Goal: Transaction & Acquisition: Purchase product/service

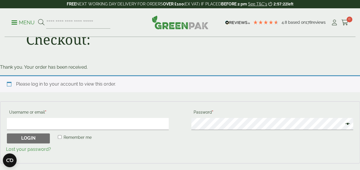
scroll to position [57, 0]
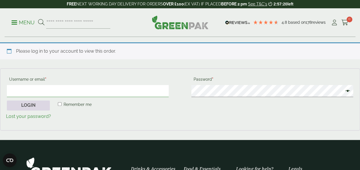
type input "**********"
click at [25, 105] on button "Login" at bounding box center [28, 106] width 43 height 10
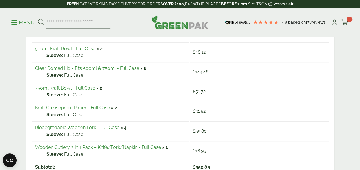
scroll to position [86, 0]
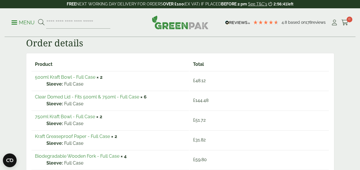
click at [16, 21] on p "Menu" at bounding box center [22, 22] width 23 height 7
click at [14, 23] on p "Menu" at bounding box center [22, 22] width 23 height 7
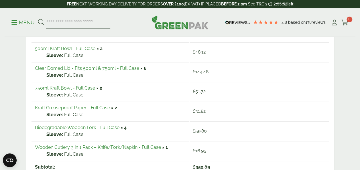
scroll to position [0, 0]
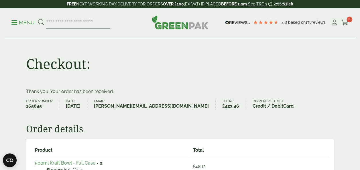
click at [14, 22] on p "Menu" at bounding box center [22, 22] width 23 height 7
click at [55, 24] on input "search" at bounding box center [78, 23] width 64 height 12
click at [13, 21] on p "Menu" at bounding box center [22, 22] width 23 height 7
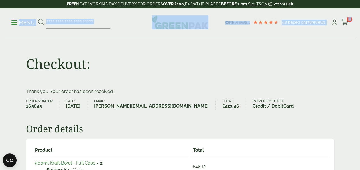
drag, startPoint x: 13, startPoint y: 22, endPoint x: 0, endPoint y: 37, distance: 20.1
click at [13, 22] on span at bounding box center [14, 22] width 6 height 1
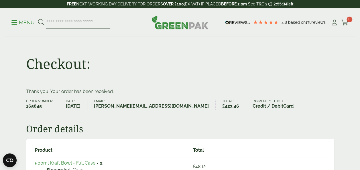
click at [335, 72] on div "Checkout:" at bounding box center [180, 62] width 315 height 51
click at [22, 21] on p "Menu" at bounding box center [22, 22] width 23 height 7
click at [26, 23] on p "Menu" at bounding box center [22, 22] width 23 height 7
click at [180, 27] on img at bounding box center [180, 22] width 57 height 14
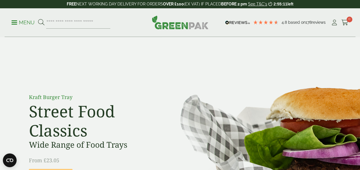
click at [14, 22] on span at bounding box center [14, 22] width 6 height 1
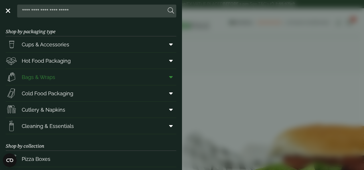
click at [164, 78] on span at bounding box center [170, 77] width 13 height 11
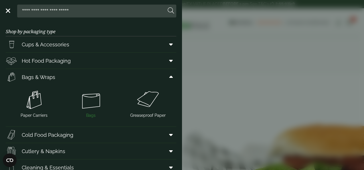
click at [88, 96] on img at bounding box center [91, 99] width 52 height 23
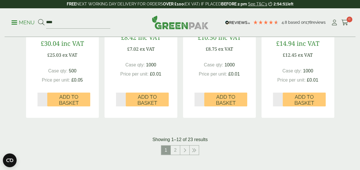
scroll to position [573, 0]
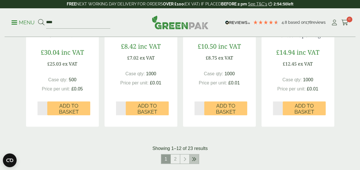
click at [193, 157] on link at bounding box center [194, 159] width 9 height 9
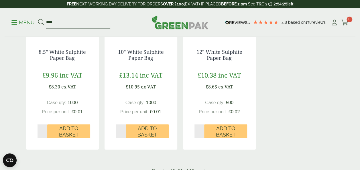
scroll to position [601, 0]
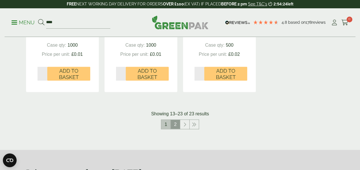
click at [162, 125] on link "1" at bounding box center [165, 124] width 9 height 9
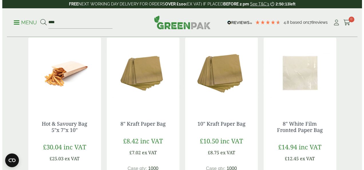
scroll to position [487, 0]
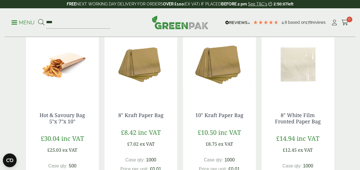
click at [15, 23] on p "Menu" at bounding box center [22, 22] width 23 height 7
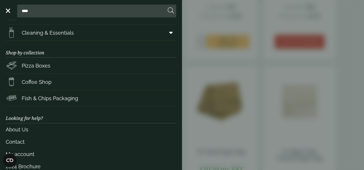
scroll to position [100, 0]
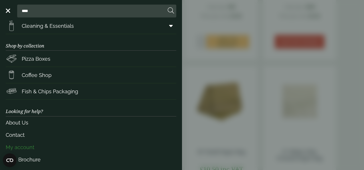
click at [19, 146] on link "My account" at bounding box center [91, 147] width 171 height 12
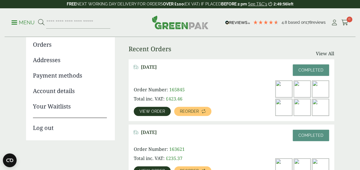
scroll to position [57, 0]
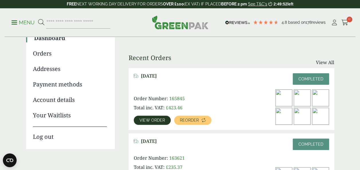
click at [281, 116] on img at bounding box center [283, 116] width 17 height 17
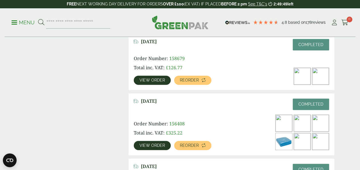
scroll to position [372, 0]
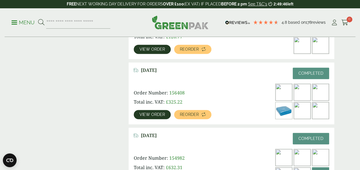
click at [316, 104] on img at bounding box center [320, 110] width 17 height 17
click at [142, 113] on span "View order" at bounding box center [151, 115] width 25 height 4
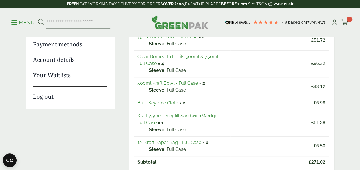
scroll to position [86, 0]
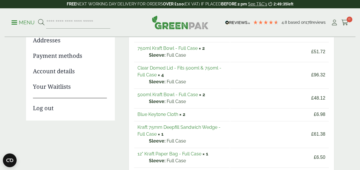
click at [194, 126] on link "Kraft 75mm Deepfill Sandwich Wedge - Full Case" at bounding box center [178, 131] width 83 height 12
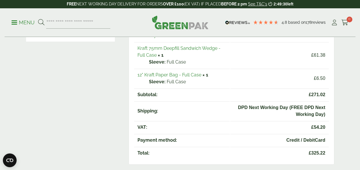
scroll to position [172, 0]
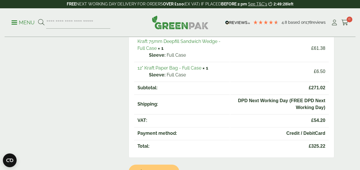
click at [178, 66] on link "12" Kraft Paper Bag - Full Case" at bounding box center [169, 67] width 64 height 5
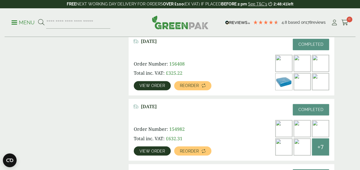
scroll to position [401, 0]
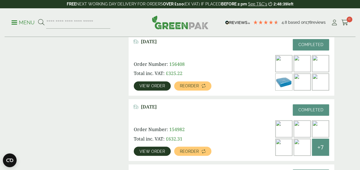
click at [149, 87] on span "View order" at bounding box center [151, 86] width 25 height 4
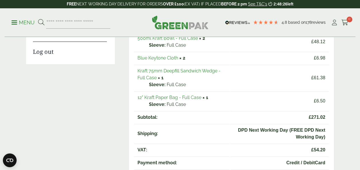
scroll to position [143, 0]
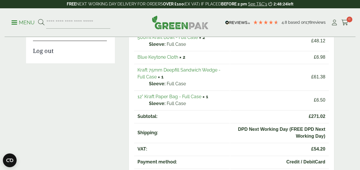
click at [177, 96] on link "12" Kraft Paper Bag - Full Case" at bounding box center [169, 96] width 64 height 5
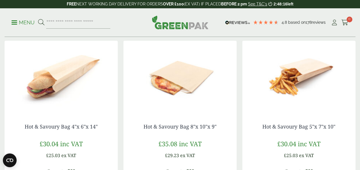
scroll to position [344, 0]
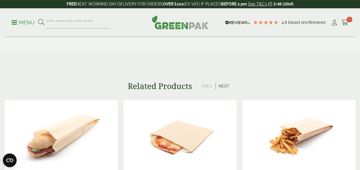
click at [223, 84] on button "Next" at bounding box center [224, 86] width 17 height 7
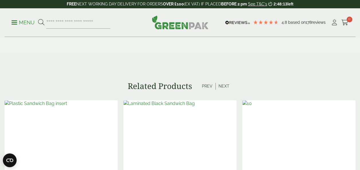
click at [222, 86] on button "Next" at bounding box center [224, 86] width 17 height 7
click at [224, 84] on button "Next" at bounding box center [224, 86] width 17 height 7
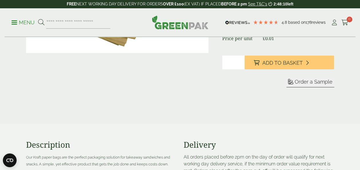
scroll to position [0, 0]
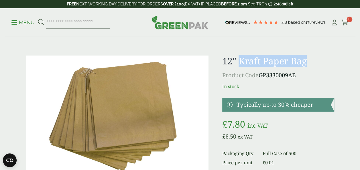
drag, startPoint x: 241, startPoint y: 61, endPoint x: 312, endPoint y: 61, distance: 71.6
click at [312, 61] on h1 "12" Kraft Paper Bag" at bounding box center [278, 61] width 112 height 11
drag, startPoint x: 261, startPoint y: 62, endPoint x: 269, endPoint y: 59, distance: 8.6
copy h1 "Kraft Paper Bag"
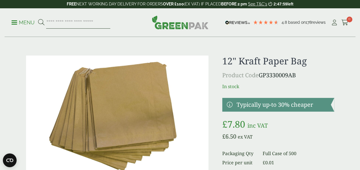
click at [84, 19] on input "search" at bounding box center [78, 23] width 64 height 12
paste input "**********"
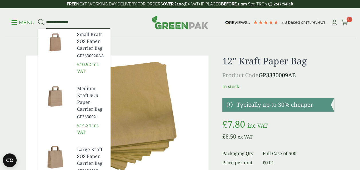
type input "**********"
click at [38, 19] on button at bounding box center [41, 22] width 6 height 7
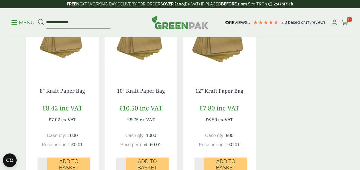
scroll to position [344, 0]
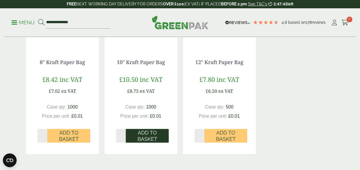
click at [141, 134] on span "Add to Basket" at bounding box center [147, 136] width 35 height 12
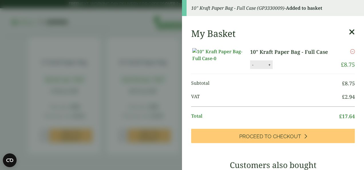
click at [349, 30] on icon at bounding box center [352, 32] width 6 height 8
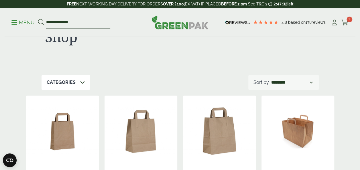
scroll to position [0, 0]
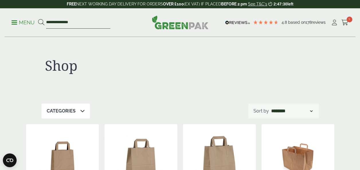
click at [91, 24] on input "**********" at bounding box center [78, 23] width 64 height 12
drag, startPoint x: 91, startPoint y: 24, endPoint x: 3, endPoint y: 24, distance: 87.9
click at [3, 24] on div "**********" at bounding box center [180, 22] width 360 height 29
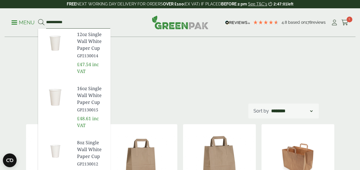
type input "**********"
click at [146, 56] on div "Shop" at bounding box center [180, 70] width 277 height 66
drag, startPoint x: 80, startPoint y: 21, endPoint x: -1, endPoint y: 31, distance: 81.8
click at [38, 19] on button at bounding box center [41, 22] width 6 height 7
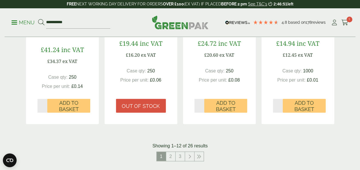
scroll to position [573, 0]
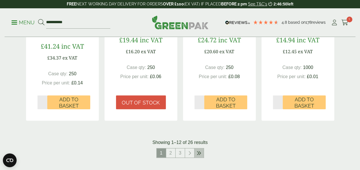
click at [196, 154] on link at bounding box center [198, 153] width 9 height 9
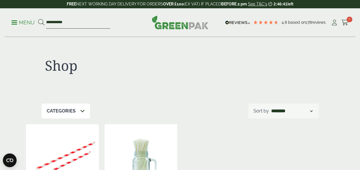
drag, startPoint x: 86, startPoint y: 24, endPoint x: 0, endPoint y: 26, distance: 86.5
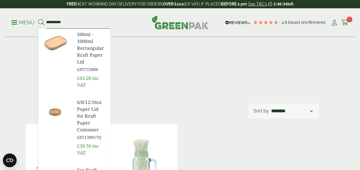
type input "**********"
click at [38, 19] on button at bounding box center [41, 22] width 6 height 7
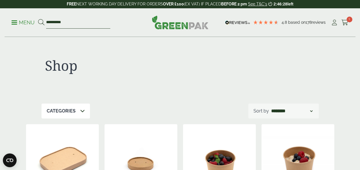
drag, startPoint x: 77, startPoint y: 19, endPoint x: 0, endPoint y: 34, distance: 78.2
paste input "**********"
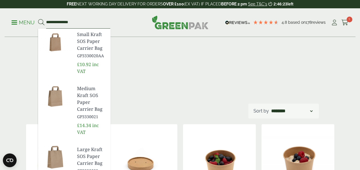
type input "**********"
click at [38, 19] on button at bounding box center [41, 22] width 6 height 7
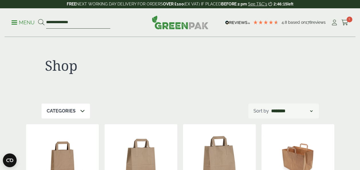
click at [52, 23] on input "**********" at bounding box center [78, 23] width 64 height 12
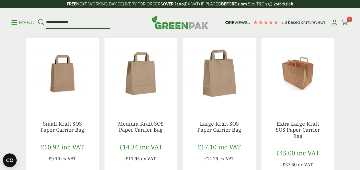
scroll to position [115, 0]
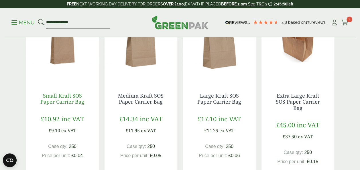
click at [71, 97] on link "Small Kraft SOS Paper Carrier Bag" at bounding box center [62, 98] width 44 height 13
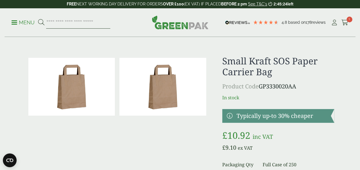
click at [81, 19] on input "search" at bounding box center [78, 23] width 64 height 12
click at [15, 21] on link "Menu" at bounding box center [22, 22] width 23 height 6
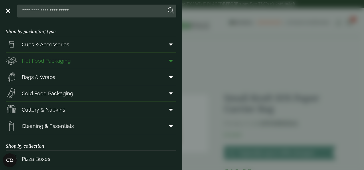
click at [48, 64] on span "Hot Food Packaging" at bounding box center [46, 61] width 49 height 8
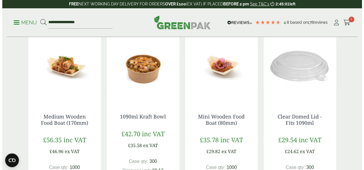
scroll to position [630, 0]
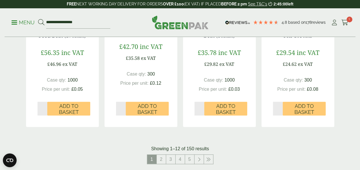
click at [14, 21] on p "Menu" at bounding box center [22, 22] width 23 height 7
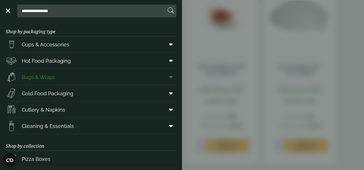
click at [45, 80] on span "Bags & Wraps" at bounding box center [39, 77] width 34 height 8
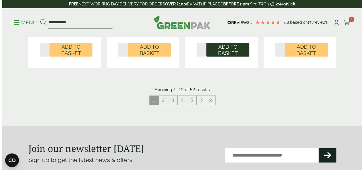
scroll to position [515, 0]
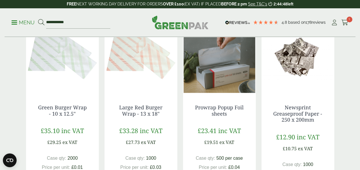
click at [347, 21] on span "1" at bounding box center [349, 20] width 6 height 6
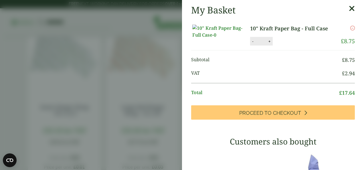
click at [3, 5] on aside "My Basket 10" Kraft Paper Bag - Full Case 10" Kraft Paper Bag - Full Case quant…" at bounding box center [182, 85] width 364 height 170
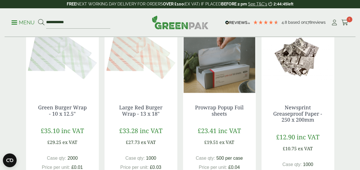
click at [10, 19] on div "**********" at bounding box center [180, 22] width 351 height 29
click at [15, 23] on p "Menu" at bounding box center [22, 22] width 23 height 7
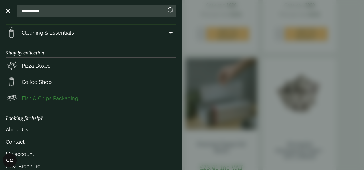
scroll to position [100, 0]
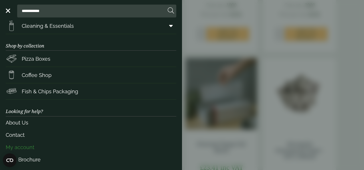
click at [21, 147] on link "My account" at bounding box center [91, 147] width 171 height 12
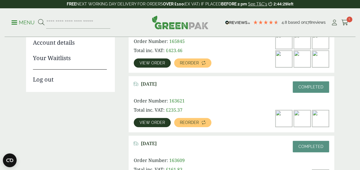
scroll to position [57, 0]
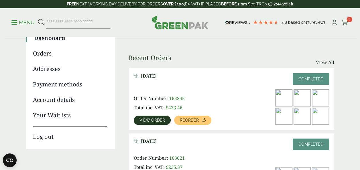
click at [149, 119] on span "View order" at bounding box center [151, 120] width 25 height 4
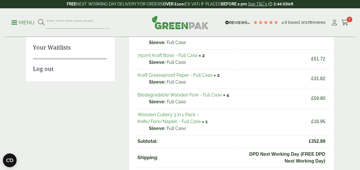
scroll to position [143, 0]
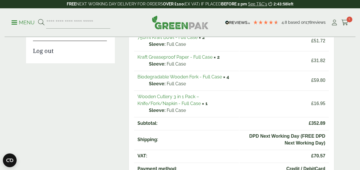
click at [192, 76] on link "Biodegradable Wooden Fork - Full Case" at bounding box center [179, 76] width 84 height 5
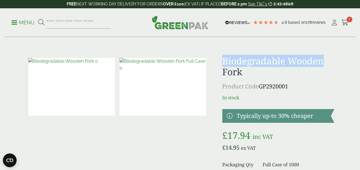
drag, startPoint x: 220, startPoint y: 62, endPoint x: 330, endPoint y: 63, distance: 110.5
click at [330, 63] on div "£" at bounding box center [180, 151] width 315 height 190
copy h1 "Biodegradable Wooden"
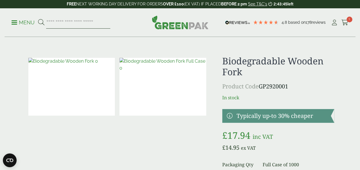
paste input "**********"
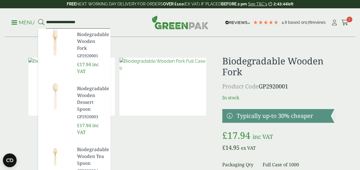
type input "**********"
click at [38, 19] on button at bounding box center [41, 22] width 6 height 7
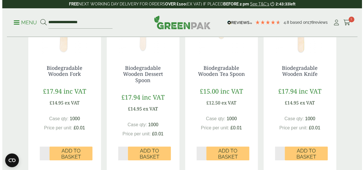
scroll to position [143, 0]
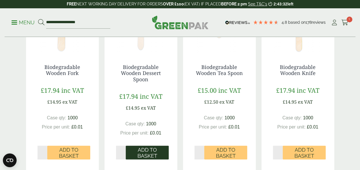
click at [145, 150] on span "Add to Basket" at bounding box center [147, 153] width 35 height 12
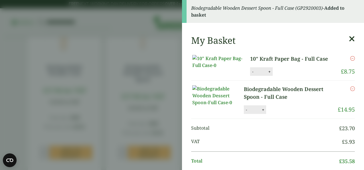
click at [111, 100] on aside "Biodegradable Wooden Dessert Spoon - Full Case (GP2920003) - Added to basket My…" at bounding box center [182, 85] width 364 height 170
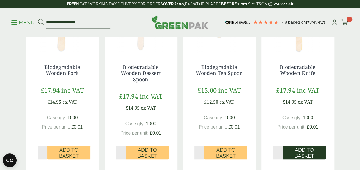
click at [314, 153] on span "Add to Basket" at bounding box center [304, 153] width 35 height 12
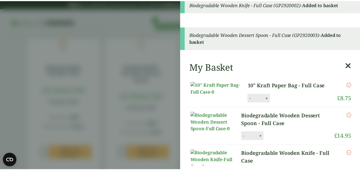
scroll to position [0, 0]
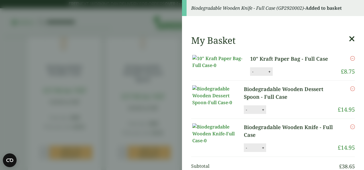
click at [349, 37] on icon at bounding box center [352, 39] width 6 height 8
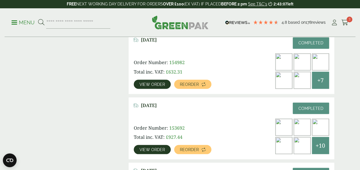
scroll to position [411, 0]
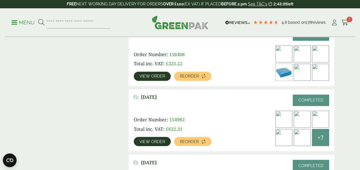
click at [285, 73] on img at bounding box center [283, 72] width 17 height 17
click at [153, 77] on span "View order" at bounding box center [151, 76] width 25 height 4
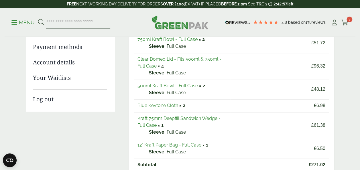
scroll to position [86, 0]
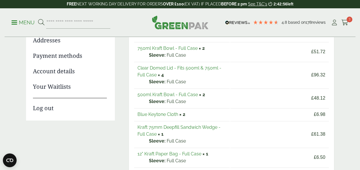
click at [157, 112] on link "Blue Keytone Cloth" at bounding box center [157, 114] width 41 height 5
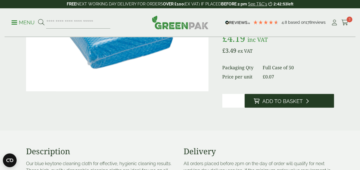
click at [286, 103] on span "Add to Basket" at bounding box center [282, 101] width 40 height 6
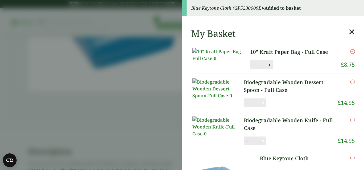
click at [86, 103] on aside "Blue Keytone Cloth (GP5230009E) - Added to basket My Basket 10" Kraft Paper Bag…" at bounding box center [182, 85] width 364 height 170
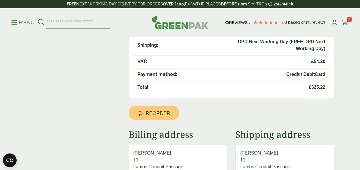
scroll to position [286, 0]
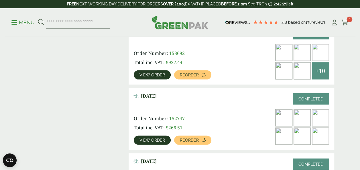
scroll to position [554, 0]
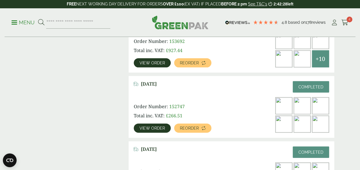
click at [141, 128] on span "View order" at bounding box center [151, 128] width 25 height 4
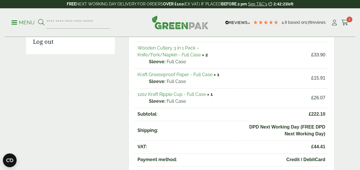
scroll to position [143, 0]
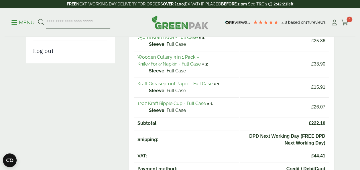
click at [171, 103] on link "12oz Kraft Ripple Cup - Full Case" at bounding box center [171, 103] width 68 height 5
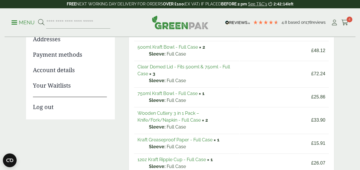
scroll to position [85, 0]
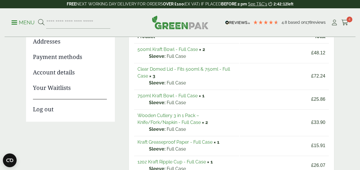
click at [171, 141] on link "Kraft Greaseproof Paper - Full Case" at bounding box center [174, 141] width 75 height 5
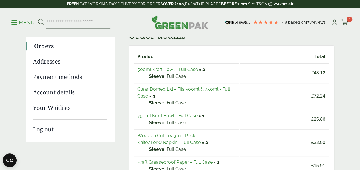
scroll to position [56, 0]
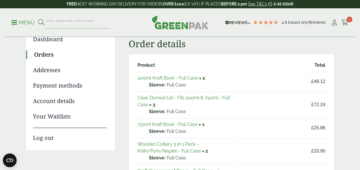
click at [157, 78] on link "500ml Kraft Bowl - Full Case" at bounding box center [167, 77] width 60 height 5
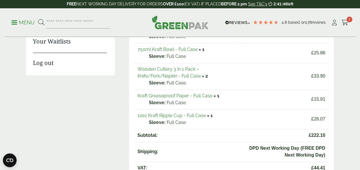
scroll to position [152, 0]
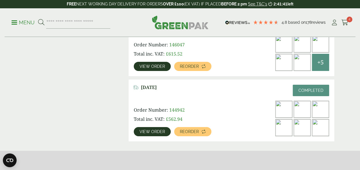
scroll to position [955, 0]
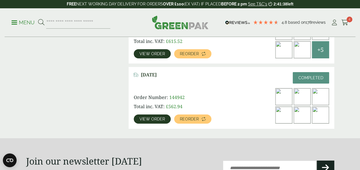
click at [142, 118] on span "View order" at bounding box center [151, 119] width 25 height 4
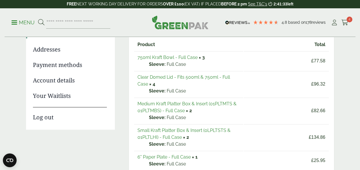
scroll to position [115, 0]
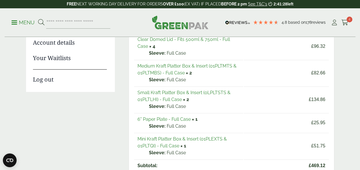
click at [200, 66] on link "Medium Kraft Platter Box & Insert (01PLTMTS & 01PLTMBS) - Full Case" at bounding box center [186, 69] width 99 height 12
click at [168, 93] on link "Small Kraft Platter Box & Insert (0LPLTSTS & 01PLTLHI) - Full Case" at bounding box center [183, 96] width 93 height 12
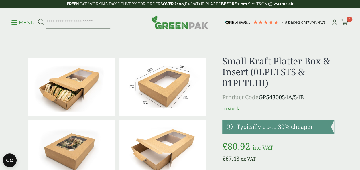
click at [167, 96] on img at bounding box center [162, 87] width 87 height 58
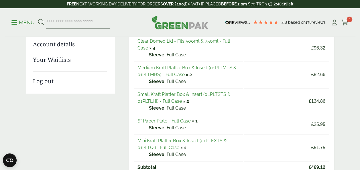
click at [171, 67] on link "Medium Kraft Platter Box & Insert (01PLTMTS & 01PLTMBS) - Full Case" at bounding box center [186, 71] width 99 height 12
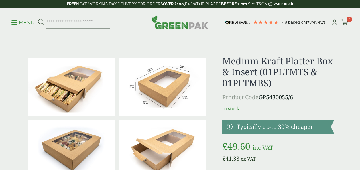
click at [172, 92] on img at bounding box center [162, 87] width 87 height 58
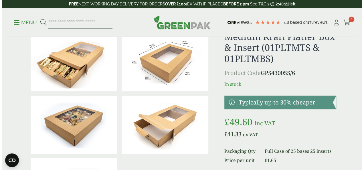
scroll to position [86, 0]
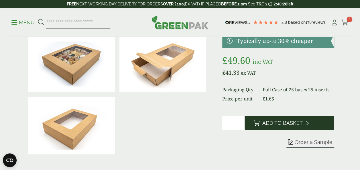
click at [283, 124] on span "Add to Basket" at bounding box center [282, 123] width 40 height 6
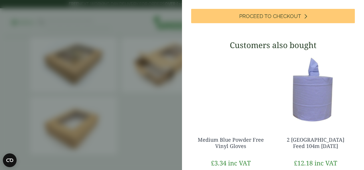
scroll to position [286, 0]
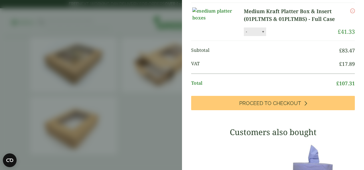
click at [14, 34] on aside "My Basket 10" Kraft Paper Bag - Full Case 10" Kraft Paper Bag - Full Case quant…" at bounding box center [182, 85] width 364 height 170
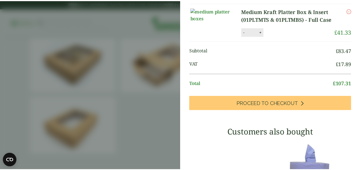
scroll to position [170, 0]
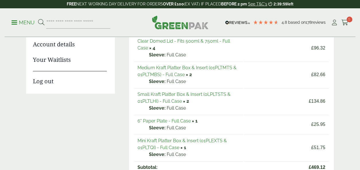
scroll to position [113, 0]
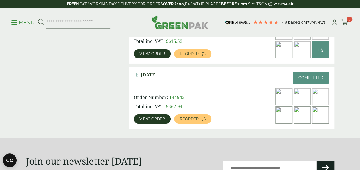
scroll to position [927, 0]
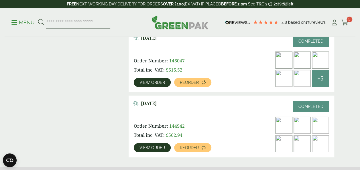
click at [155, 148] on span "View order" at bounding box center [151, 148] width 25 height 4
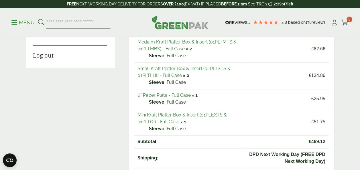
scroll to position [143, 0]
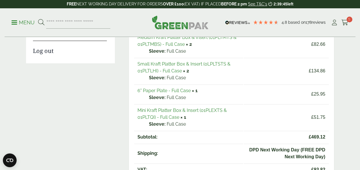
click at [185, 110] on link "Mini Kraft Platter Box & Insert (01PLEXTS & 01PLTQI) - Full Case" at bounding box center [181, 114] width 89 height 12
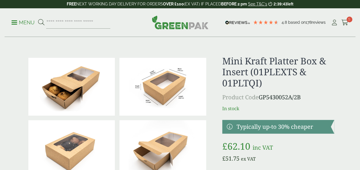
click at [175, 85] on img at bounding box center [162, 87] width 87 height 58
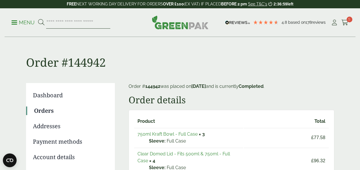
drag, startPoint x: 50, startPoint y: 21, endPoint x: 53, endPoint y: 24, distance: 4.3
click at [52, 22] on input "search" at bounding box center [78, 23] width 64 height 12
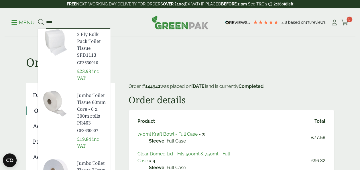
type input "****"
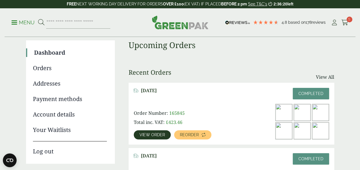
scroll to position [39, 0]
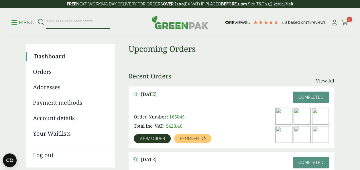
click at [56, 24] on input "search" at bounding box center [78, 23] width 64 height 12
paste input "**********"
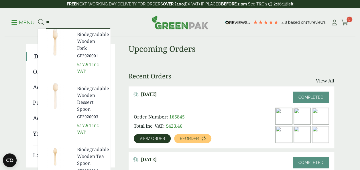
type input "*"
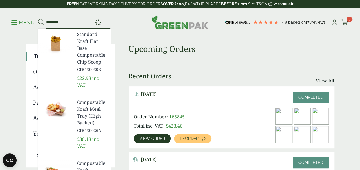
type input "********"
click at [38, 19] on button at bounding box center [41, 22] width 6 height 7
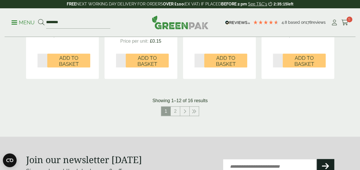
scroll to position [630, 0]
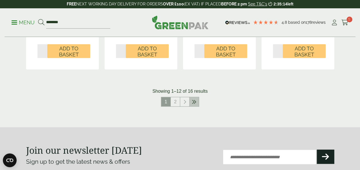
click at [193, 102] on icon at bounding box center [194, 102] width 5 height 5
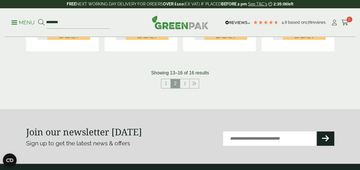
scroll to position [258, 0]
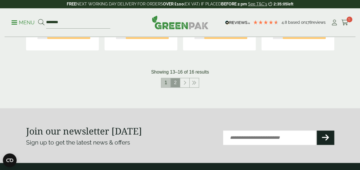
click at [166, 81] on link "1" at bounding box center [165, 82] width 9 height 9
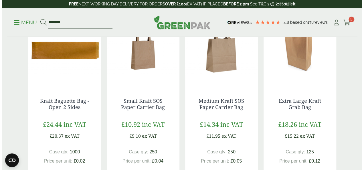
scroll to position [344, 0]
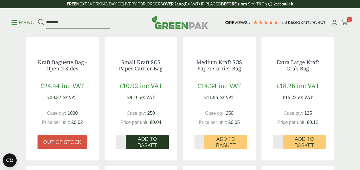
click at [146, 143] on span "Add to Basket" at bounding box center [147, 142] width 35 height 12
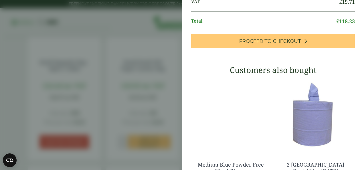
scroll to position [315, 0]
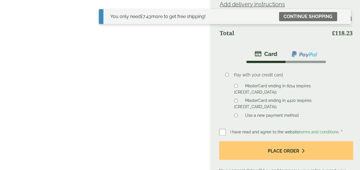
scroll to position [315, 0]
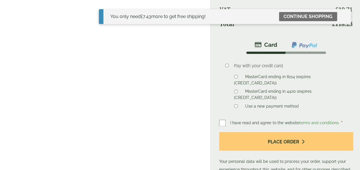
click at [284, 89] on label "MasterCard ending in 4420 (expires [CREDIT_CARD_DATA])" at bounding box center [272, 95] width 77 height 13
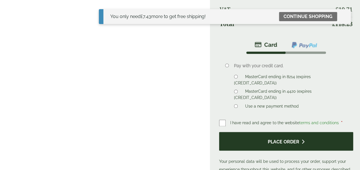
click at [259, 144] on button "Place order" at bounding box center [286, 141] width 134 height 19
